Goal: Task Accomplishment & Management: Manage account settings

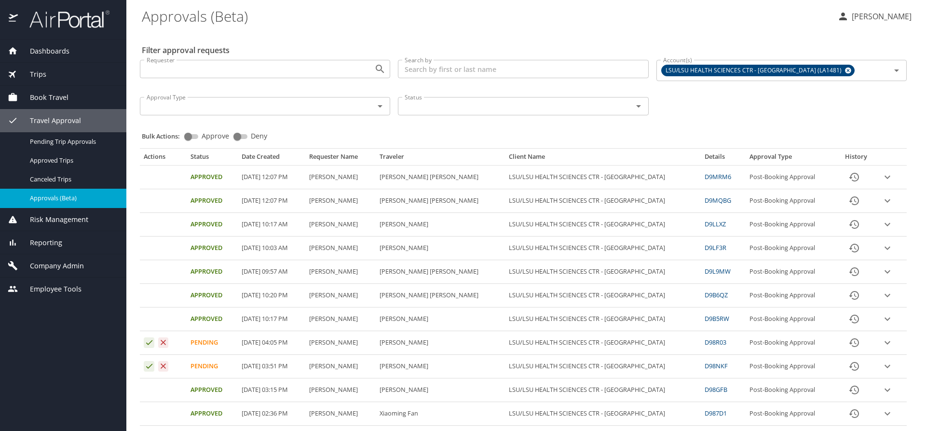
click at [748, 108] on div "Requester Requester Search by Search by Account(s) LSU/LSU HEALTH SCIENCES CTR …" at bounding box center [523, 86] width 775 height 69
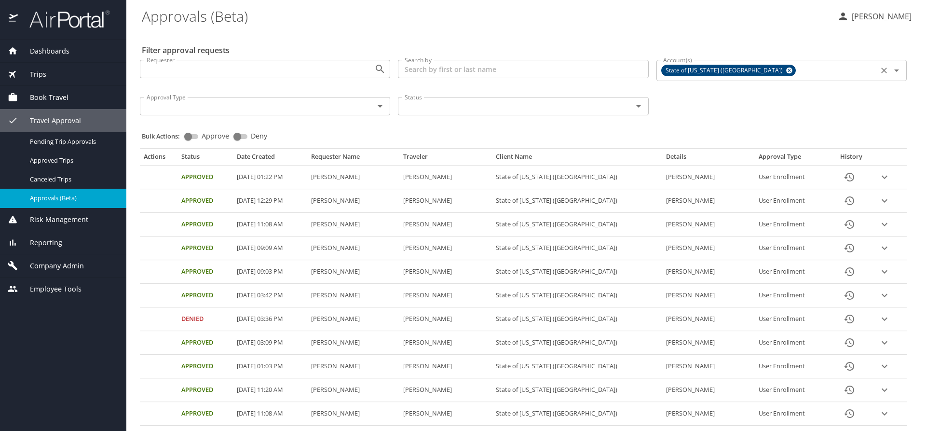
click at [786, 71] on icon at bounding box center [789, 70] width 7 height 11
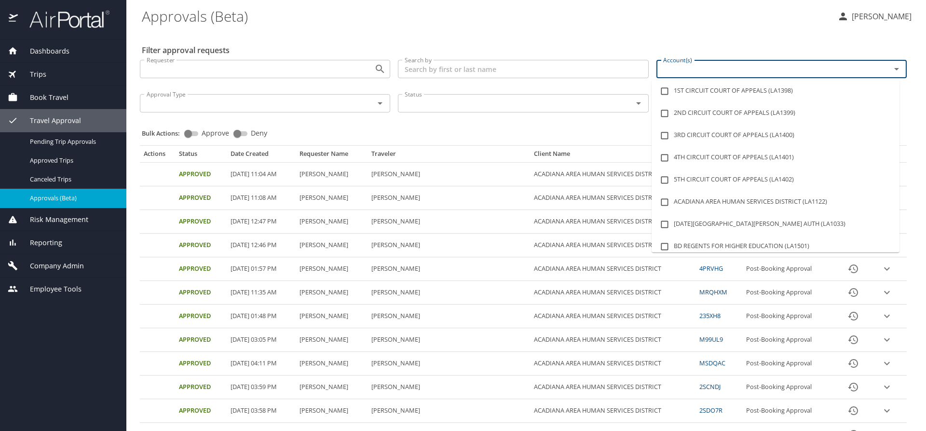
click at [688, 70] on input "Account(s)" at bounding box center [768, 69] width 216 height 13
type input "lsu"
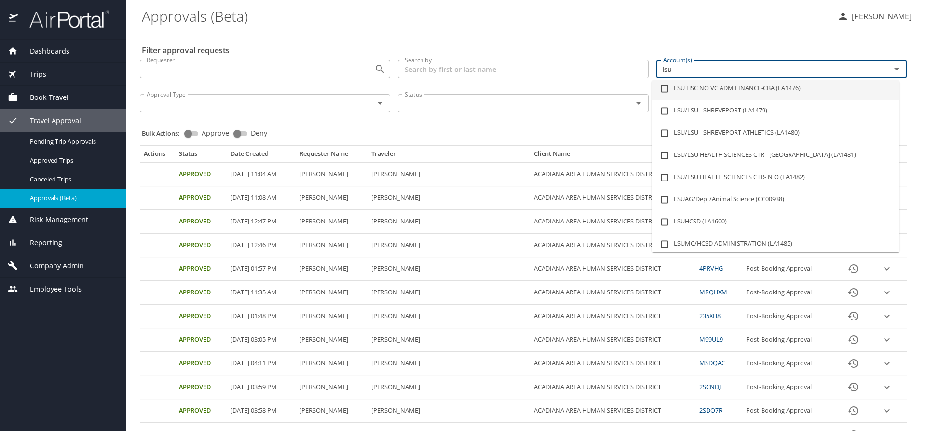
scroll to position [145, 0]
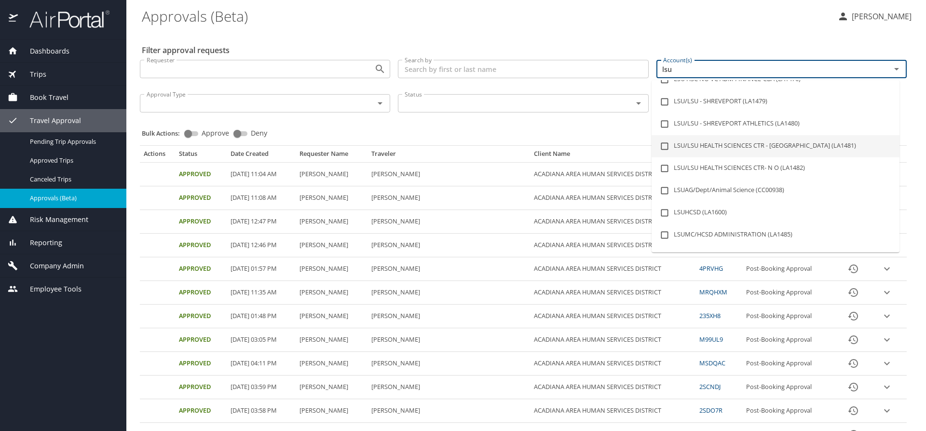
click at [743, 147] on li "LSU/LSU HEALTH SCIENCES CTR - [GEOGRAPHIC_DATA] (LA1481)" at bounding box center [776, 146] width 248 height 22
checkbox input "true"
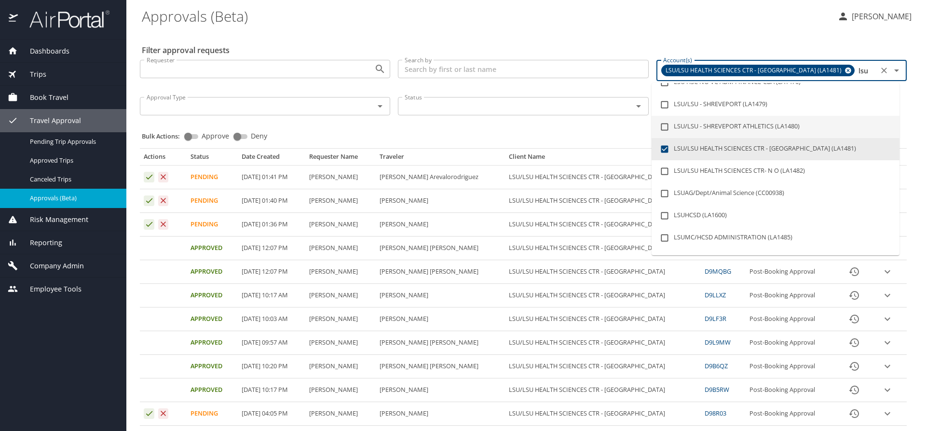
type input "lsu"
